Goal: Task Accomplishment & Management: Use online tool/utility

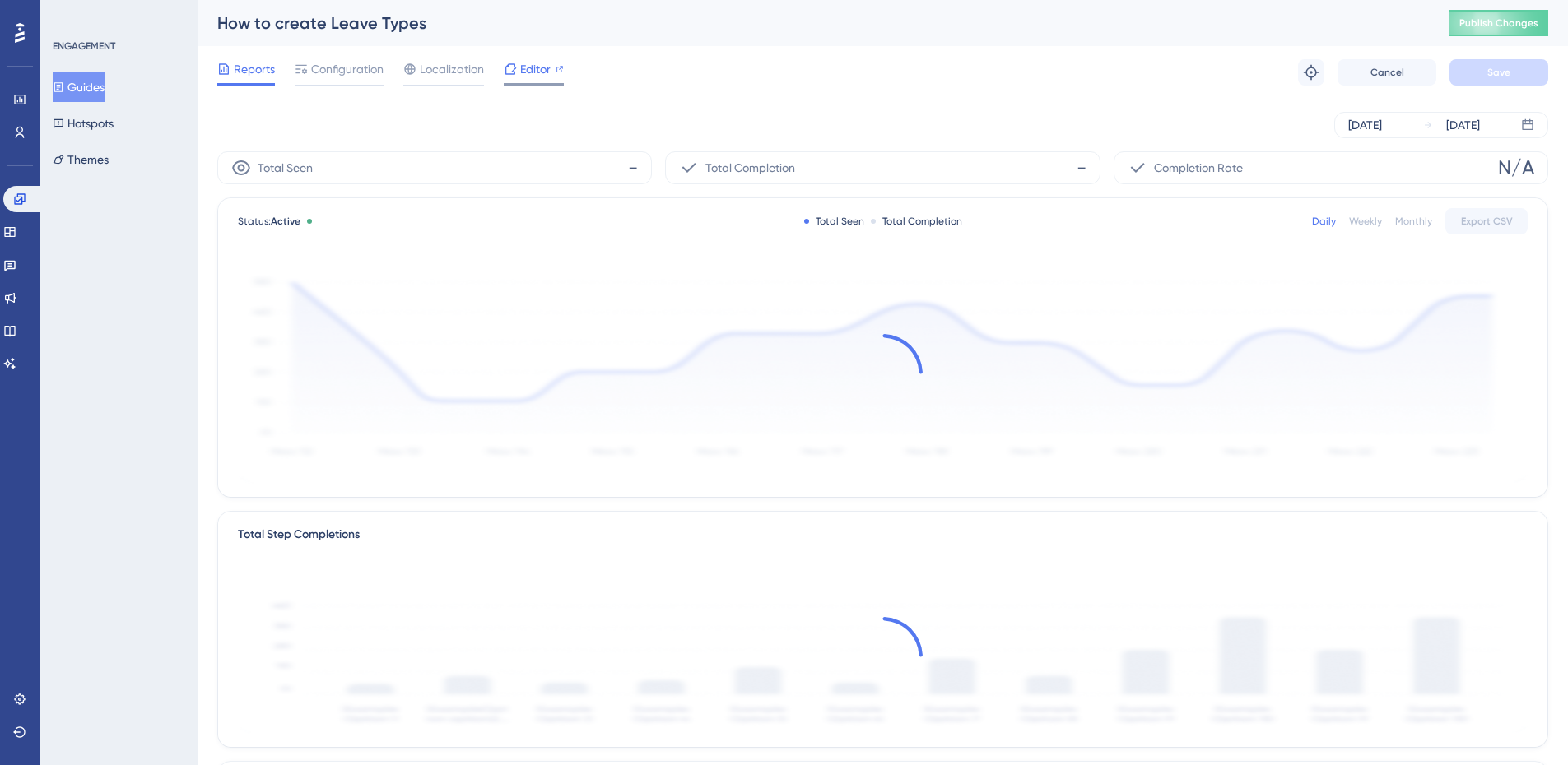
click at [541, 70] on span "Editor" at bounding box center [535, 69] width 30 height 20
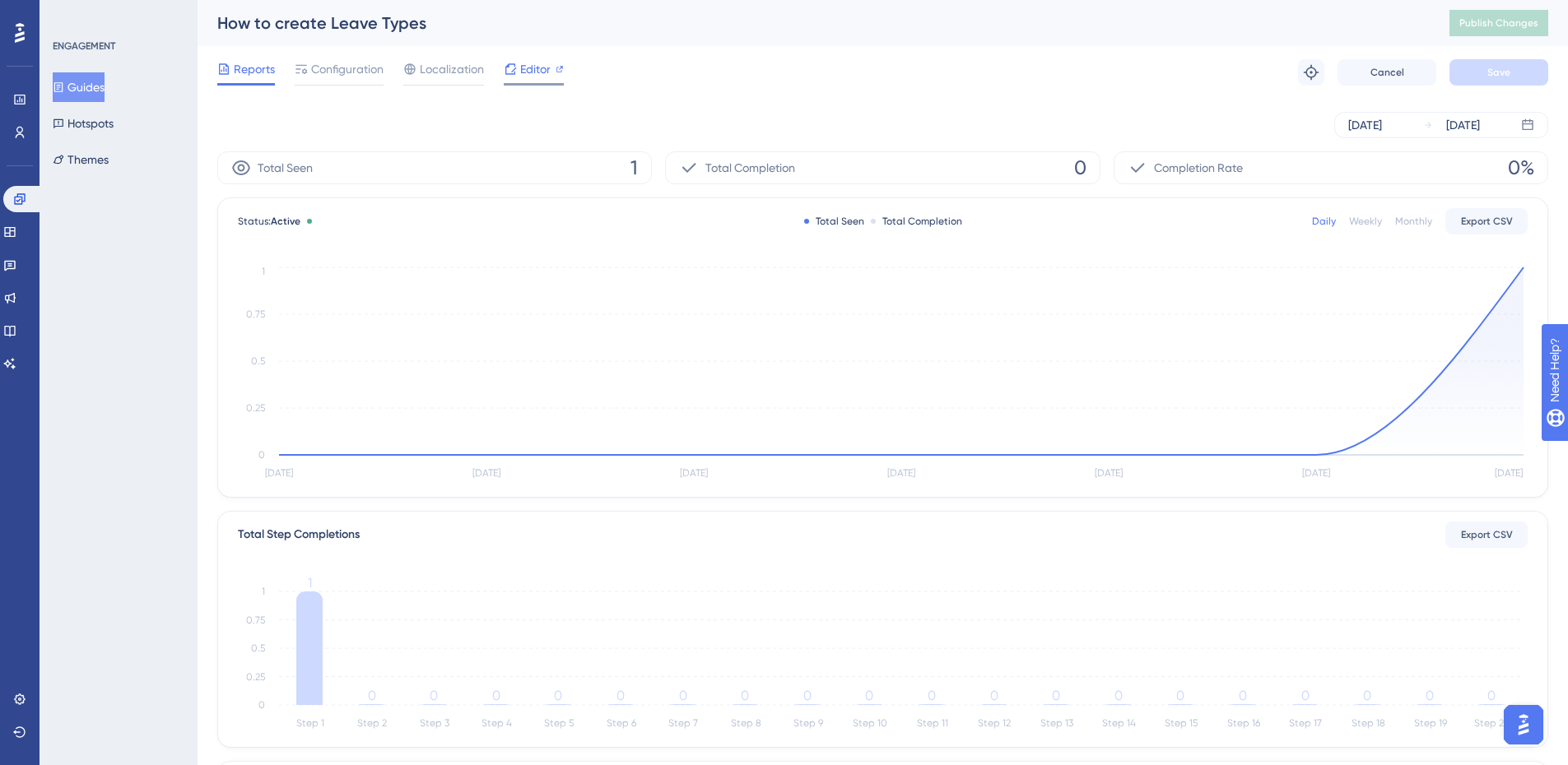
click at [542, 69] on span "Editor" at bounding box center [535, 69] width 30 height 20
click at [64, 87] on icon at bounding box center [58, 87] width 12 height 12
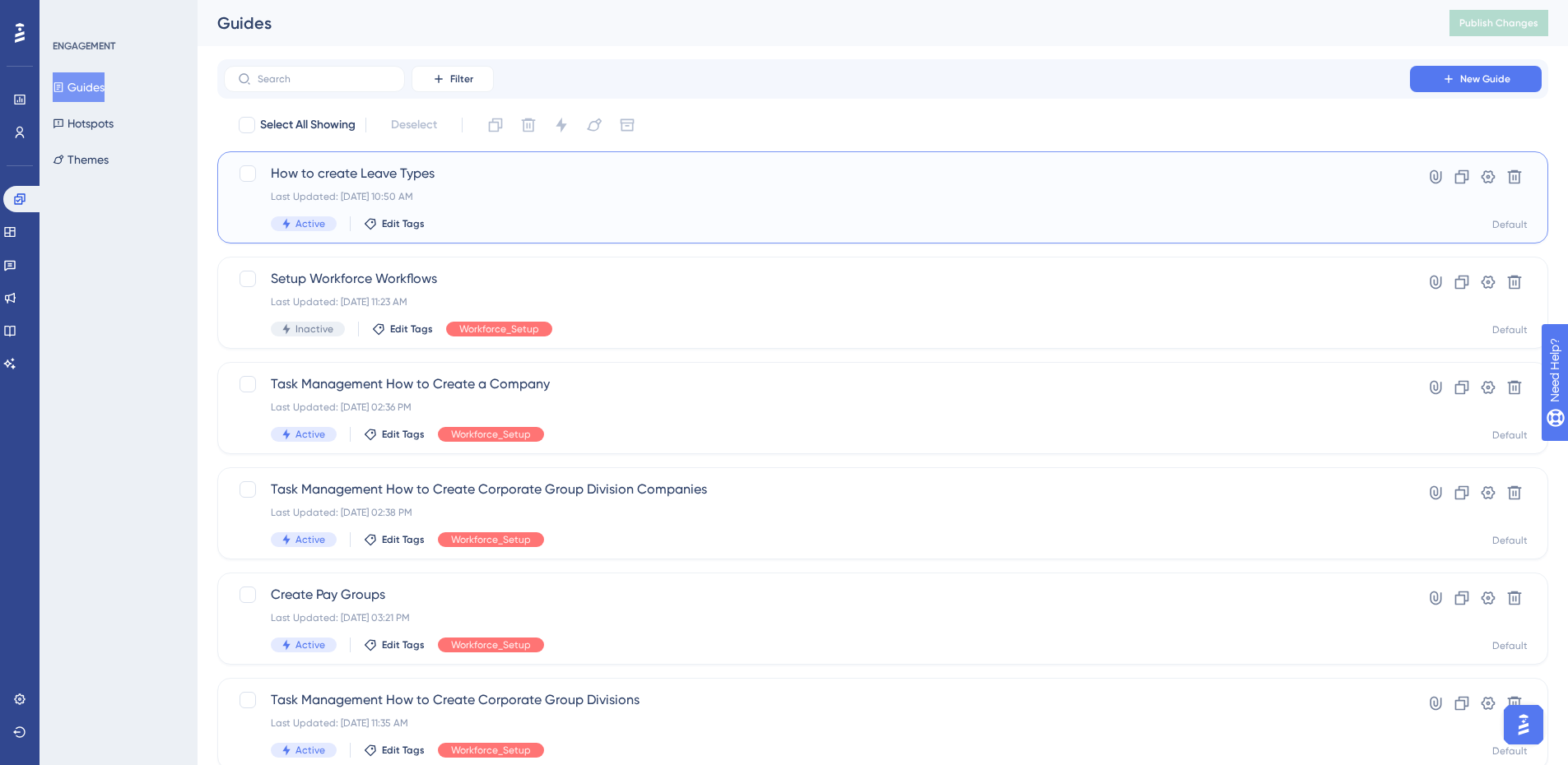
click at [341, 170] on span "How to create Leave Types" at bounding box center [816, 173] width 1092 height 20
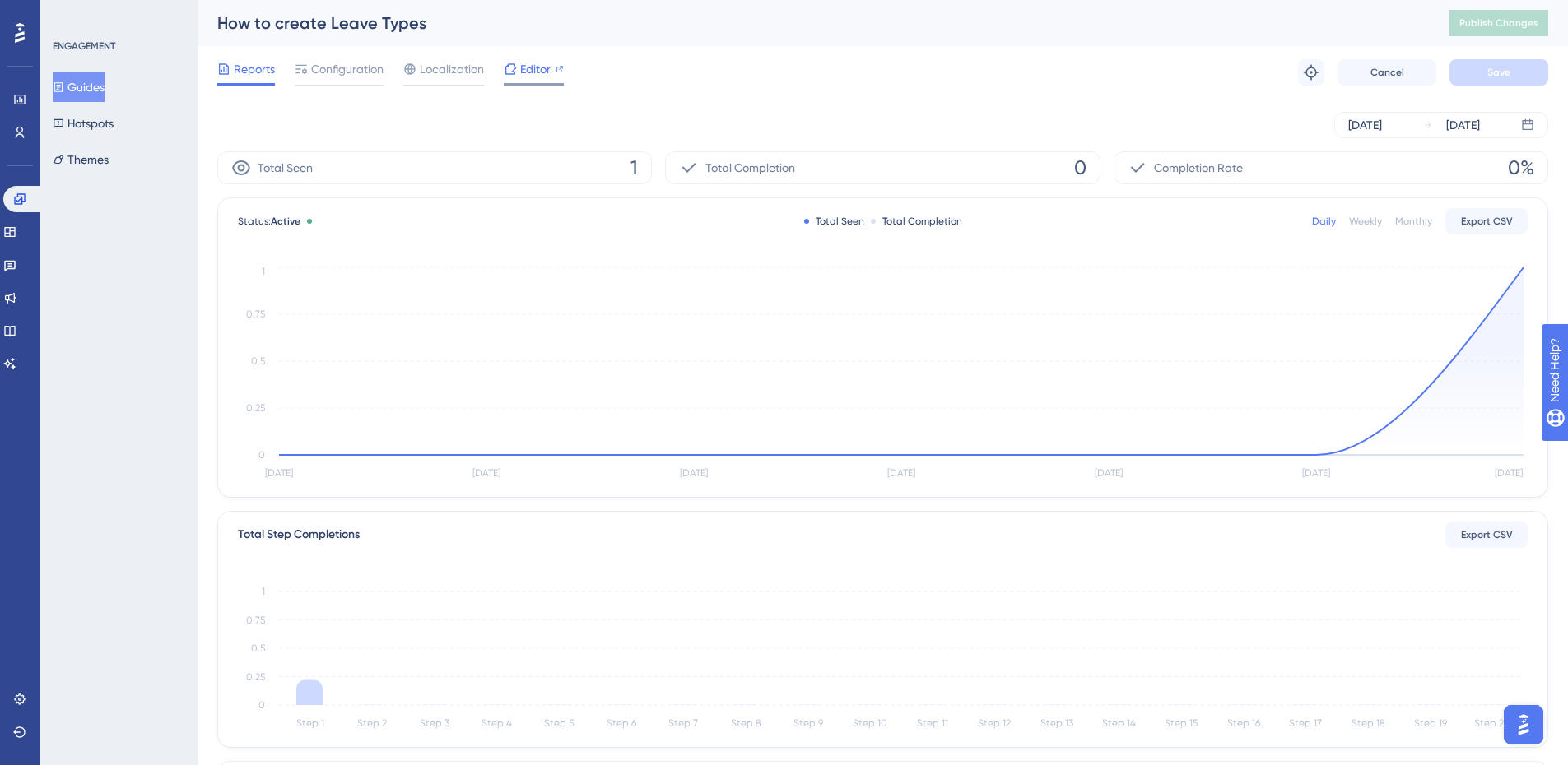
click at [535, 68] on span "Editor" at bounding box center [535, 69] width 30 height 20
